Goal: Task Accomplishment & Management: Complete application form

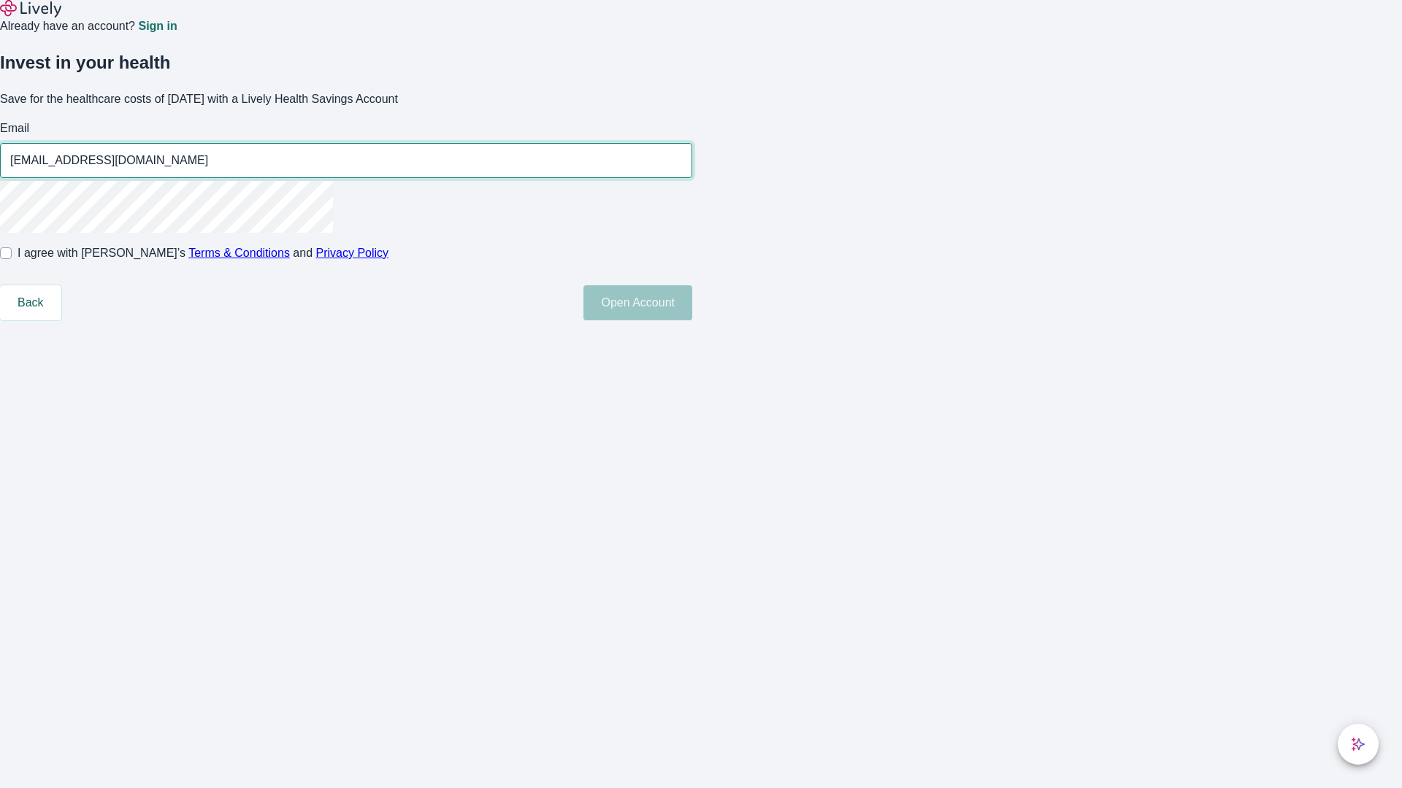
type input "[EMAIL_ADDRESS][DOMAIN_NAME]"
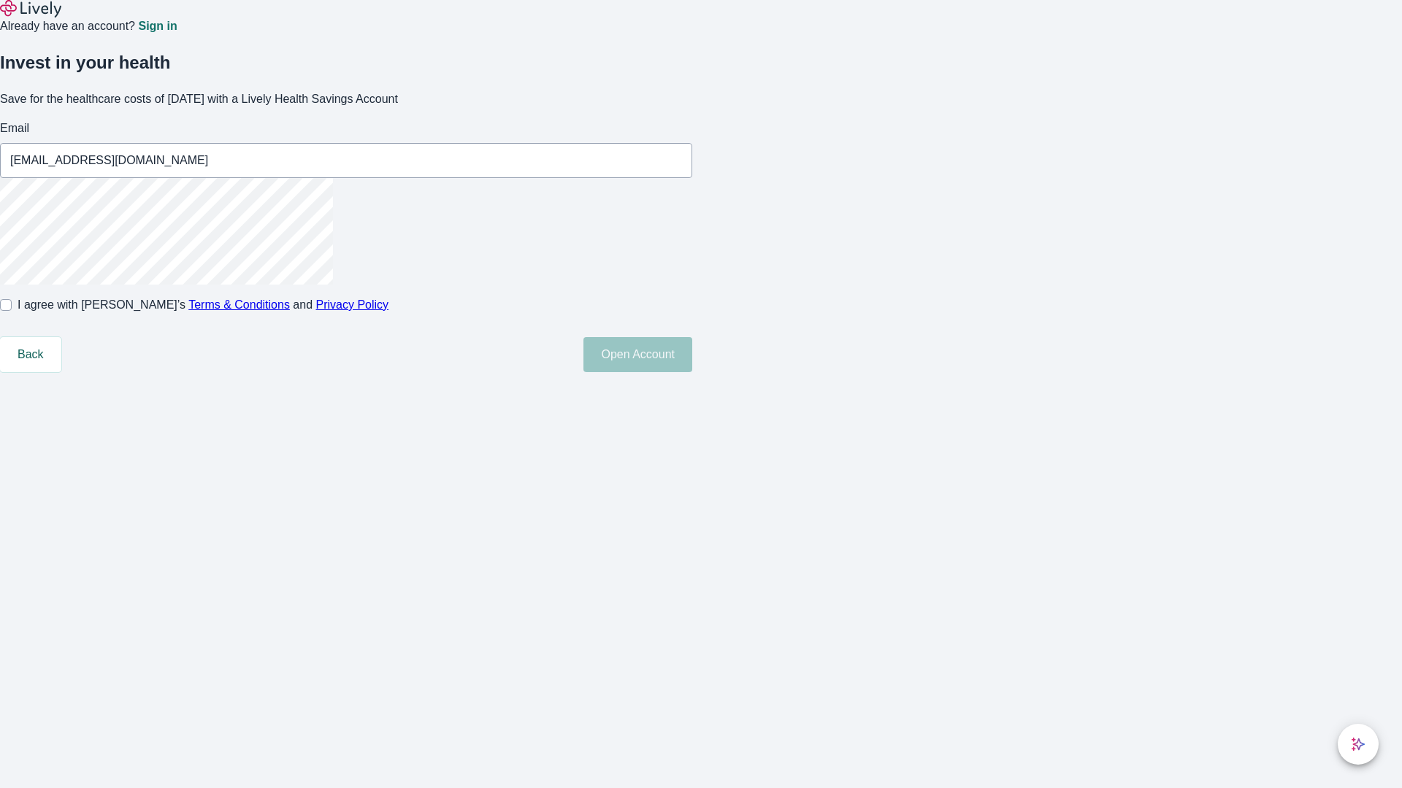
click at [12, 311] on input "I agree with Lively’s Terms & Conditions and Privacy Policy" at bounding box center [6, 305] width 12 height 12
checkbox input "true"
click at [692, 372] on button "Open Account" at bounding box center [637, 354] width 109 height 35
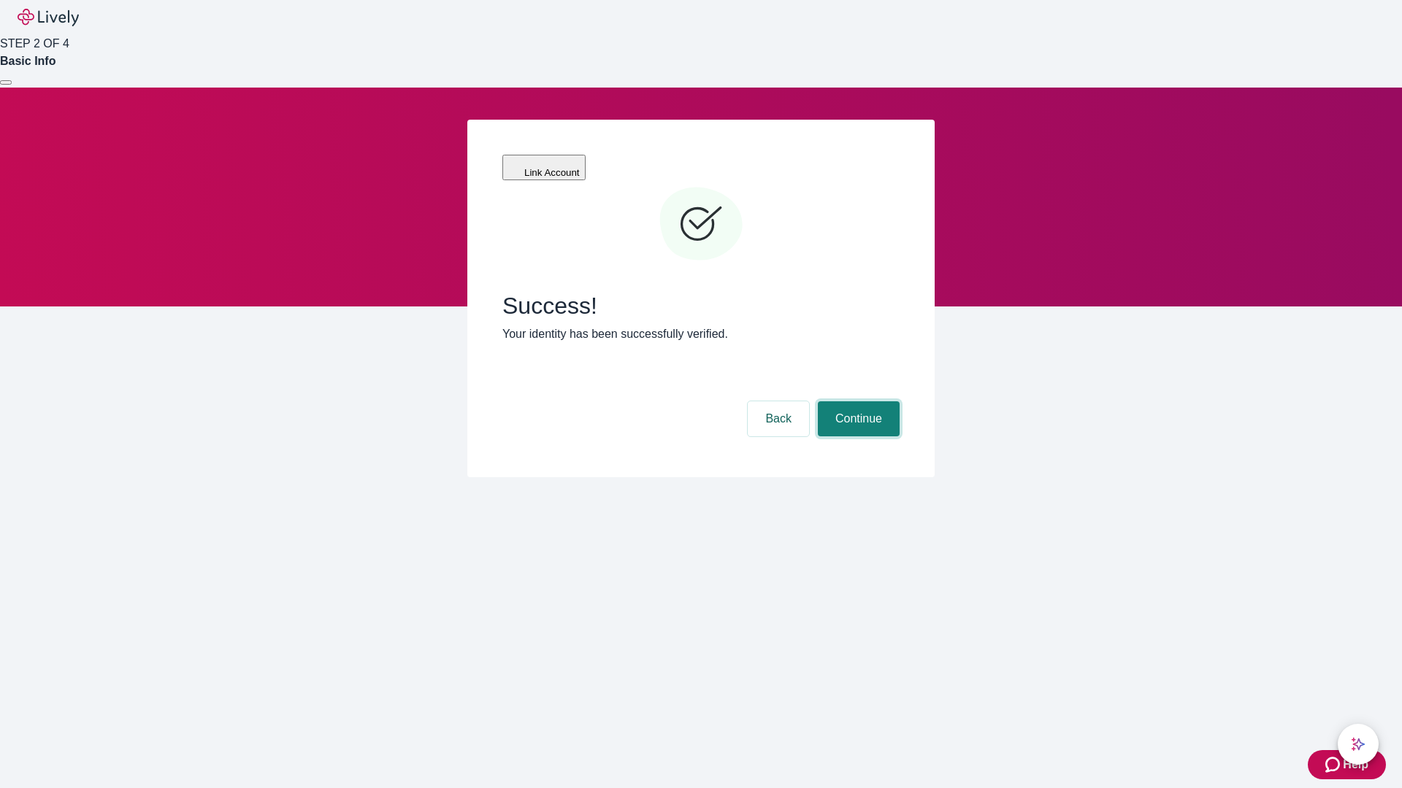
click at [856, 401] on button "Continue" at bounding box center [859, 418] width 82 height 35
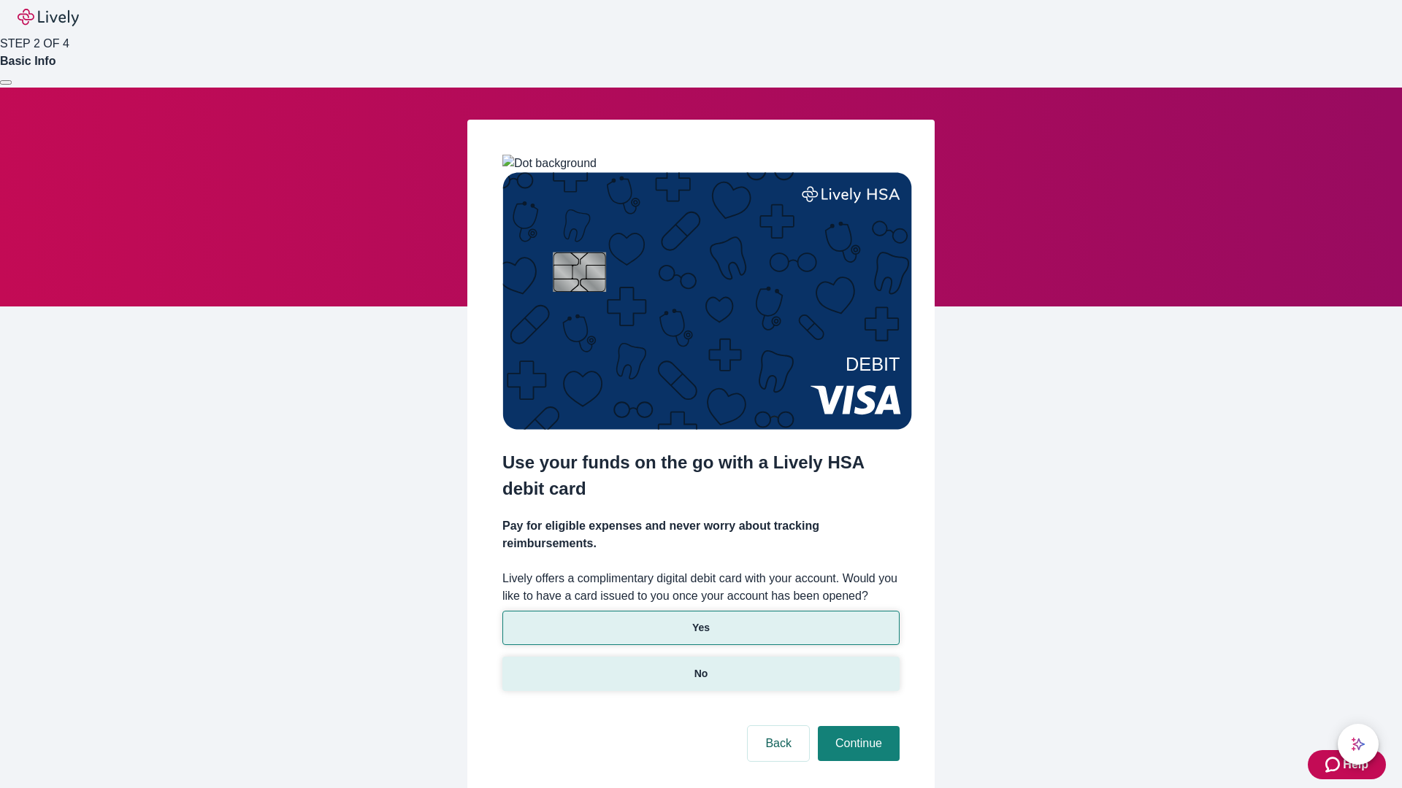
click at [700, 666] on p "No" at bounding box center [701, 673] width 14 height 15
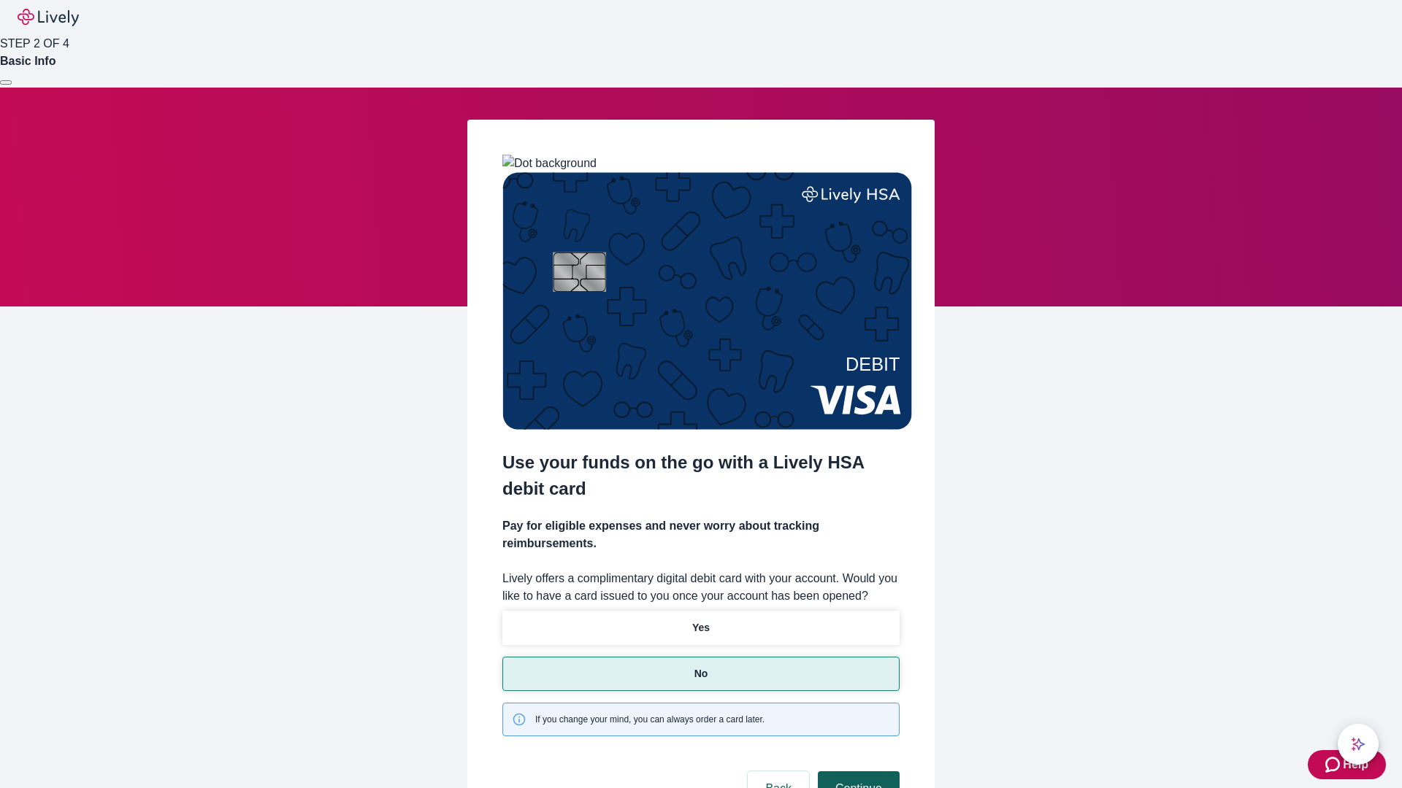
click at [856, 772] on button "Continue" at bounding box center [859, 789] width 82 height 35
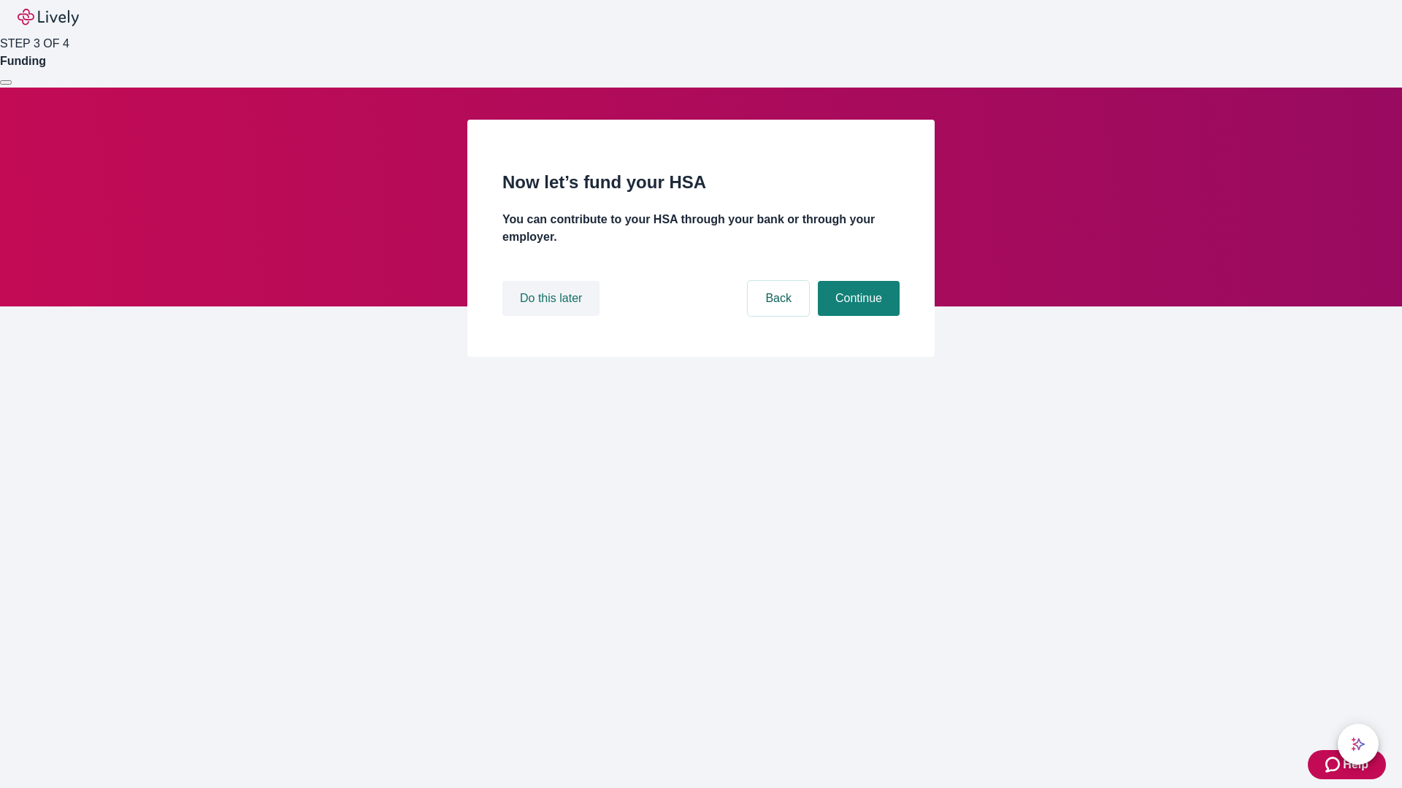
click at [553, 316] on button "Do this later" at bounding box center [550, 298] width 97 height 35
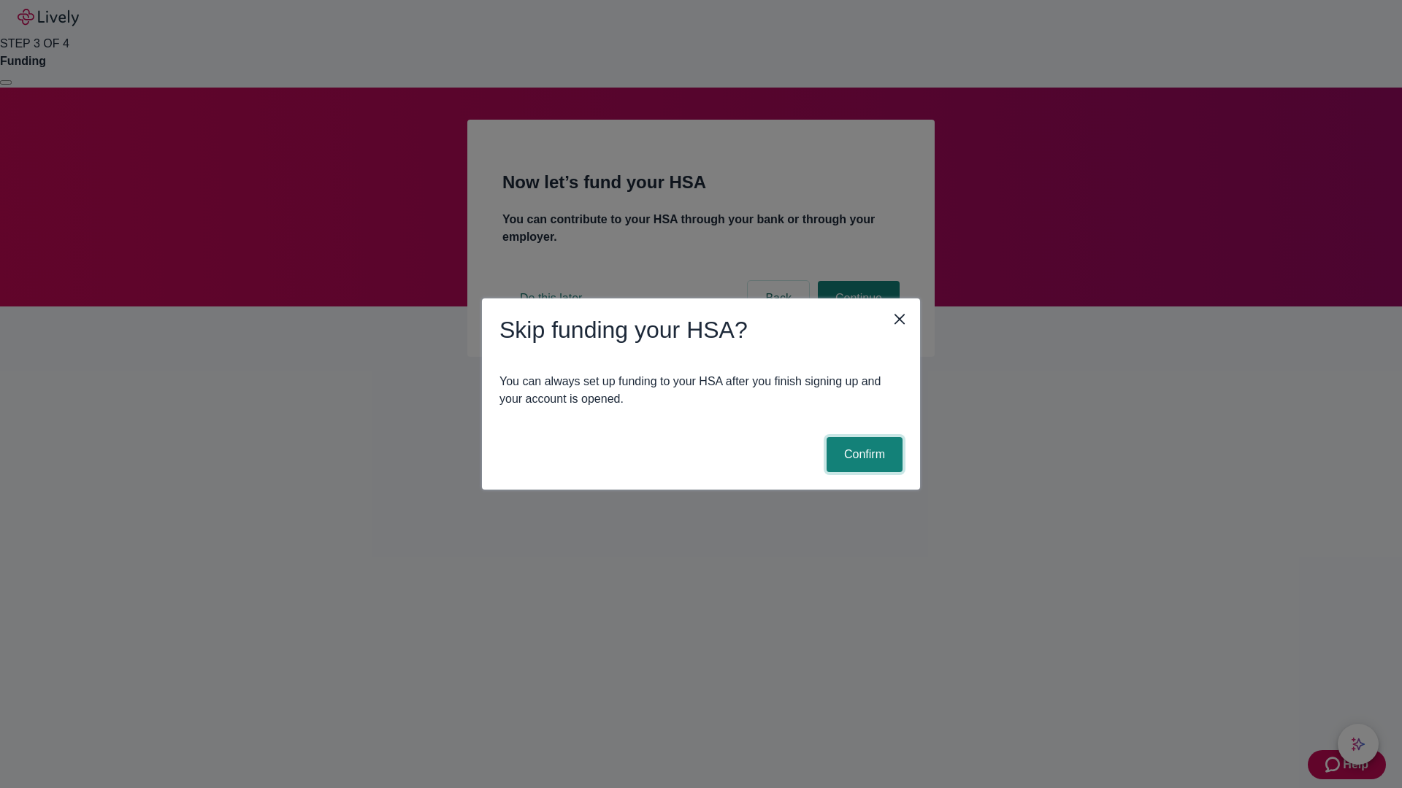
click at [862, 455] on button "Confirm" at bounding box center [864, 454] width 76 height 35
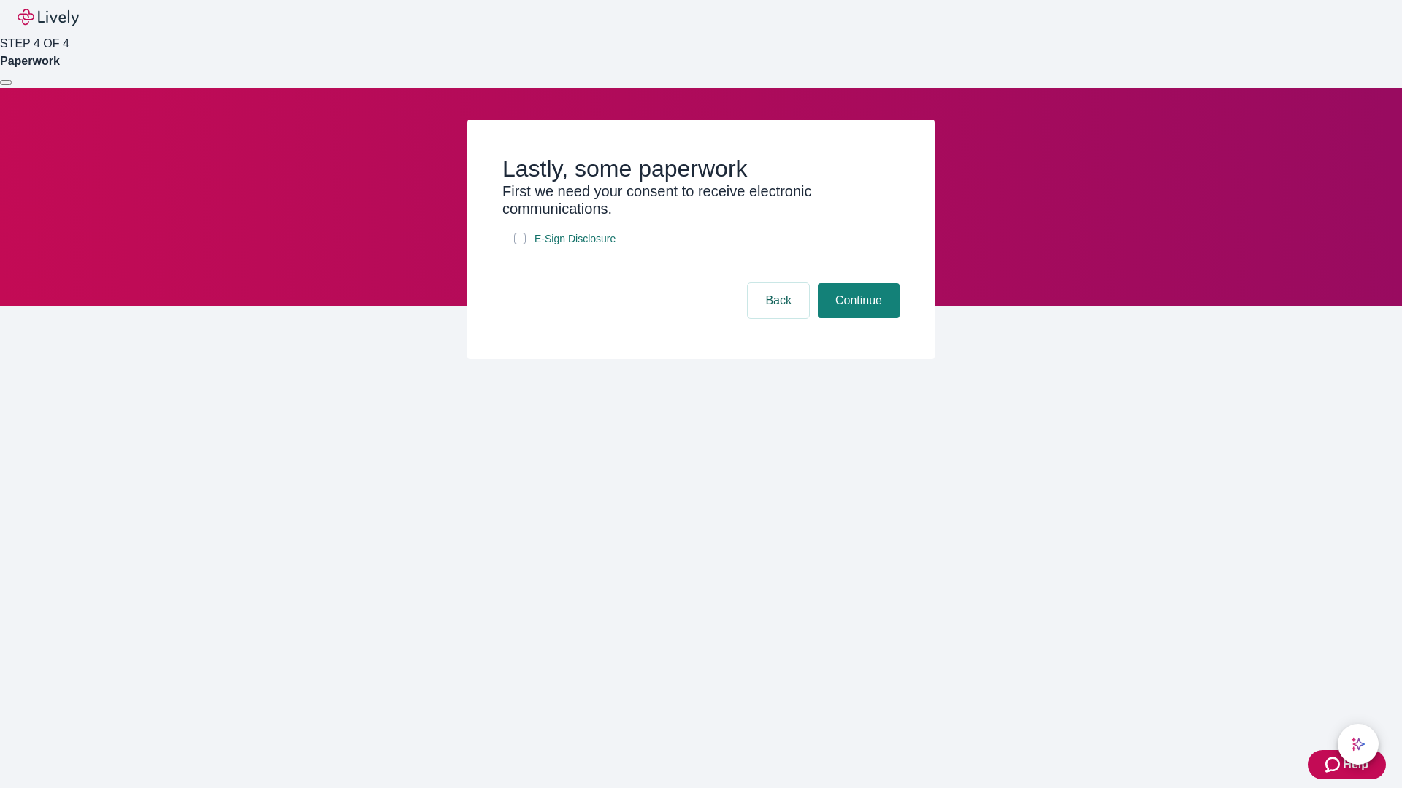
click at [520, 245] on input "E-Sign Disclosure" at bounding box center [520, 239] width 12 height 12
checkbox input "true"
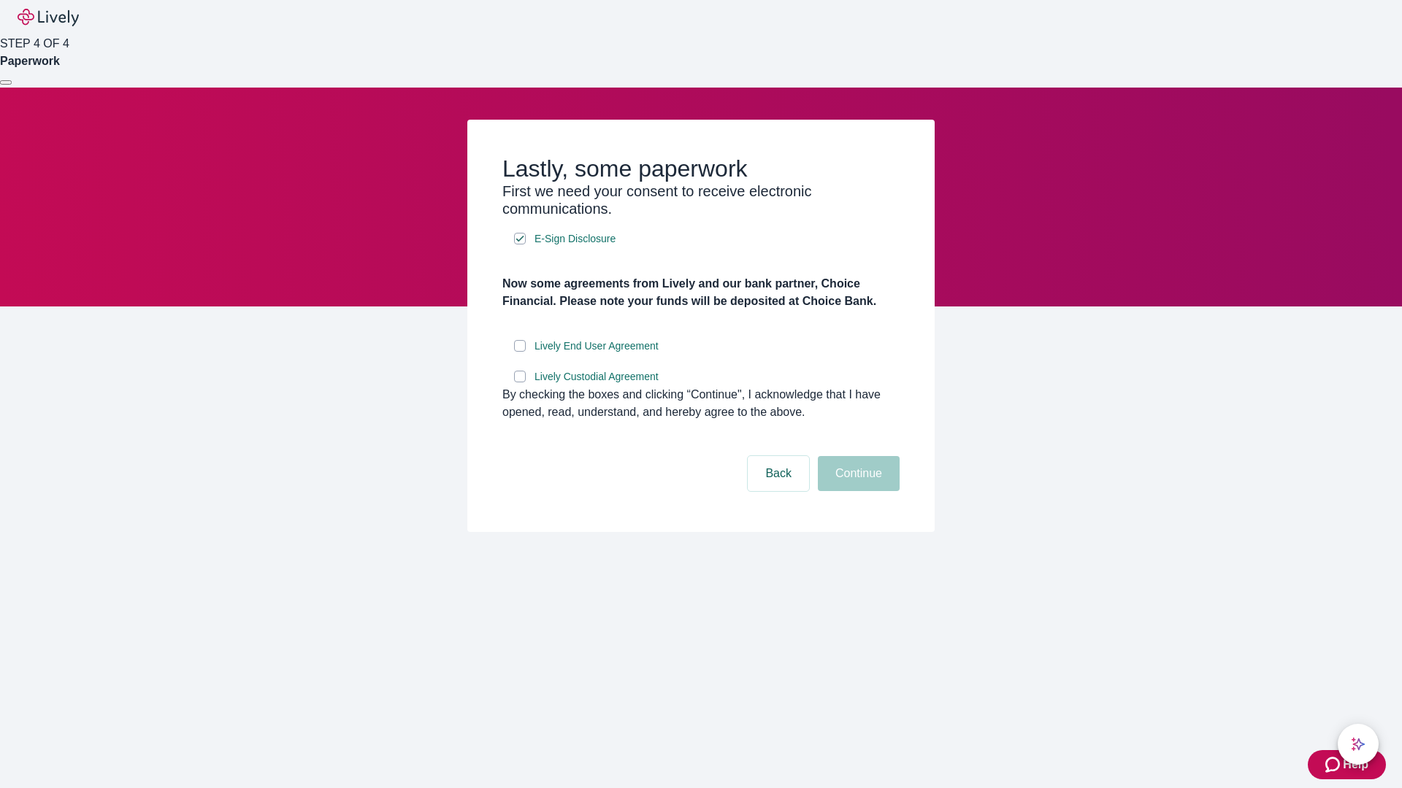
click at [520, 352] on input "Lively End User Agreement" at bounding box center [520, 346] width 12 height 12
checkbox input "true"
click at [520, 383] on input "Lively Custodial Agreement" at bounding box center [520, 377] width 12 height 12
checkbox input "true"
click at [856, 491] on button "Continue" at bounding box center [859, 473] width 82 height 35
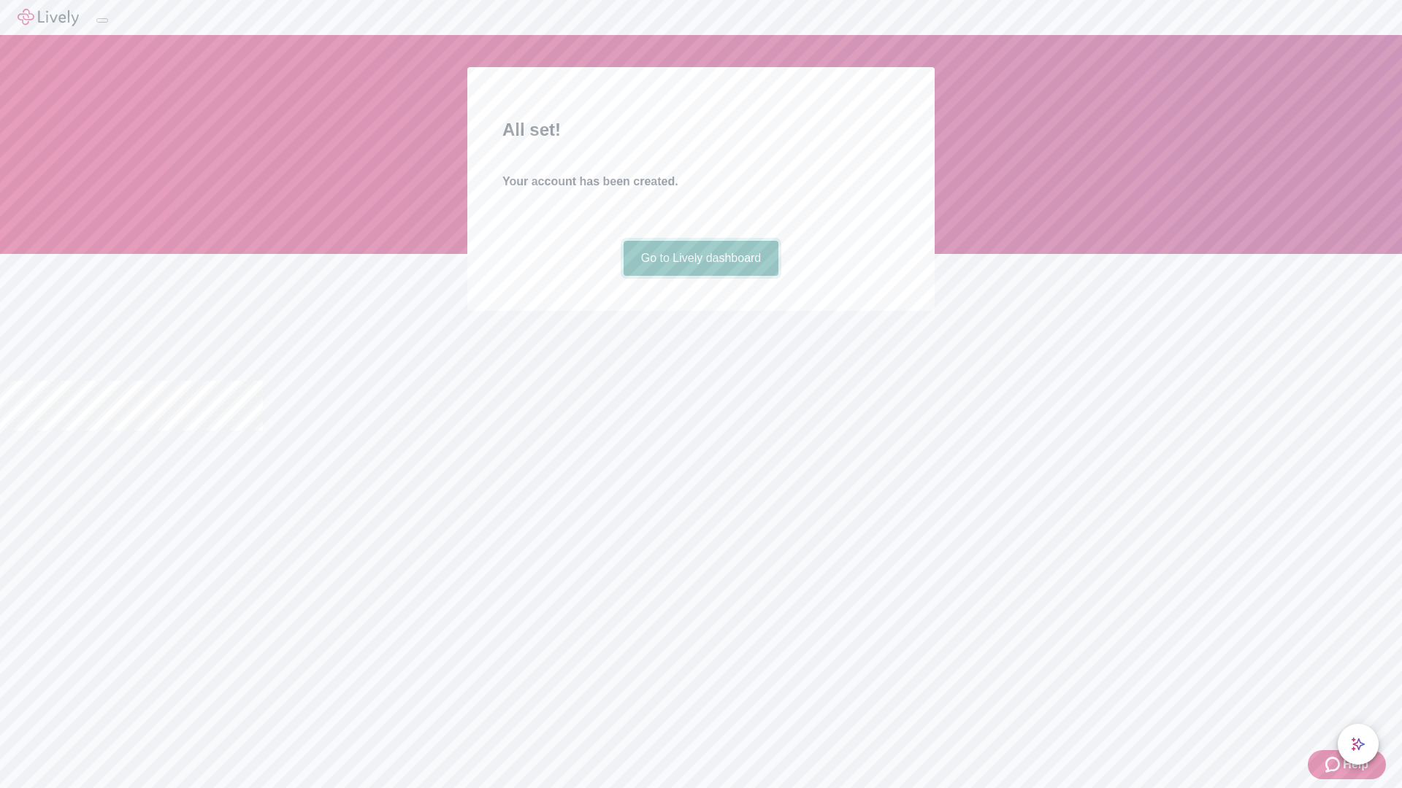
click at [700, 276] on link "Go to Lively dashboard" at bounding box center [700, 258] width 155 height 35
